Goal: Communication & Community: Participate in discussion

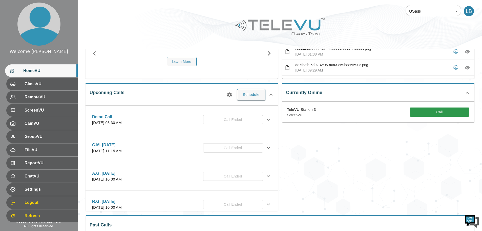
scroll to position [51, 0]
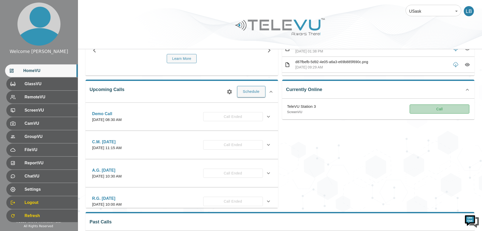
click at [443, 110] on button "Call" at bounding box center [440, 108] width 60 height 9
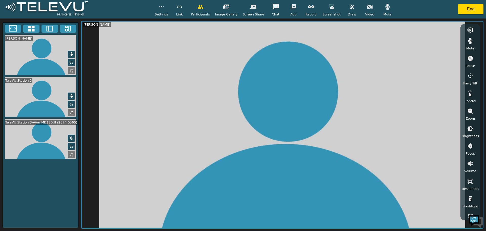
click at [367, 9] on icon "button" at bounding box center [370, 7] width 6 height 6
click at [72, 153] on icon at bounding box center [71, 154] width 4 height 4
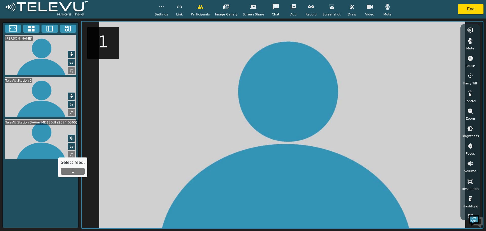
click at [74, 171] on button "1" at bounding box center [73, 171] width 24 height 7
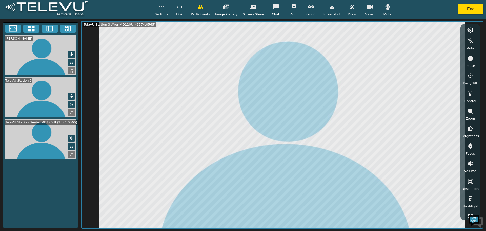
click at [168, 13] on span "Settings" at bounding box center [161, 14] width 13 height 5
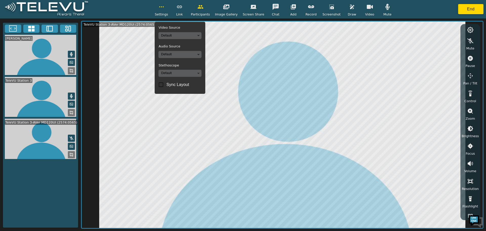
click at [166, 86] on input "Sync Layout" at bounding box center [161, 84] width 11 height 11
checkbox input "true"
click at [71, 152] on icon at bounding box center [71, 154] width 4 height 4
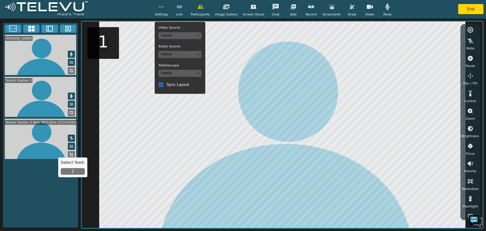
click at [70, 171] on button "1" at bounding box center [73, 171] width 24 height 7
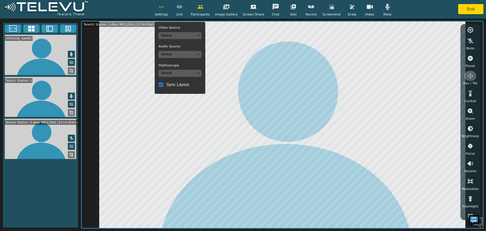
click at [470, 75] on icon "button" at bounding box center [470, 76] width 6 height 6
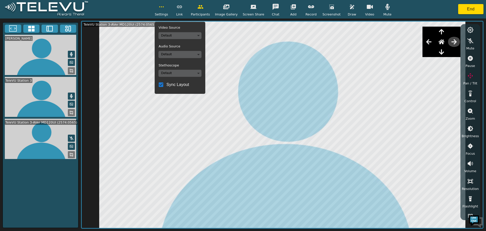
click at [457, 42] on icon "button" at bounding box center [453, 41] width 5 height 5
click at [427, 40] on icon "button" at bounding box center [429, 42] width 6 height 6
click at [165, 6] on icon "button" at bounding box center [162, 7] width 6 height 6
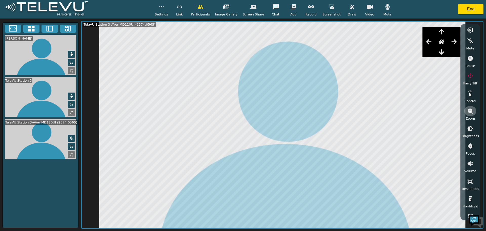
click at [469, 112] on icon "button" at bounding box center [470, 110] width 5 height 5
click at [470, 128] on icon "button" at bounding box center [470, 128] width 5 height 5
click at [470, 139] on icon "button" at bounding box center [470, 138] width 5 height 5
click at [471, 10] on button "End" at bounding box center [470, 9] width 25 height 10
